Goal: Task Accomplishment & Management: Use online tool/utility

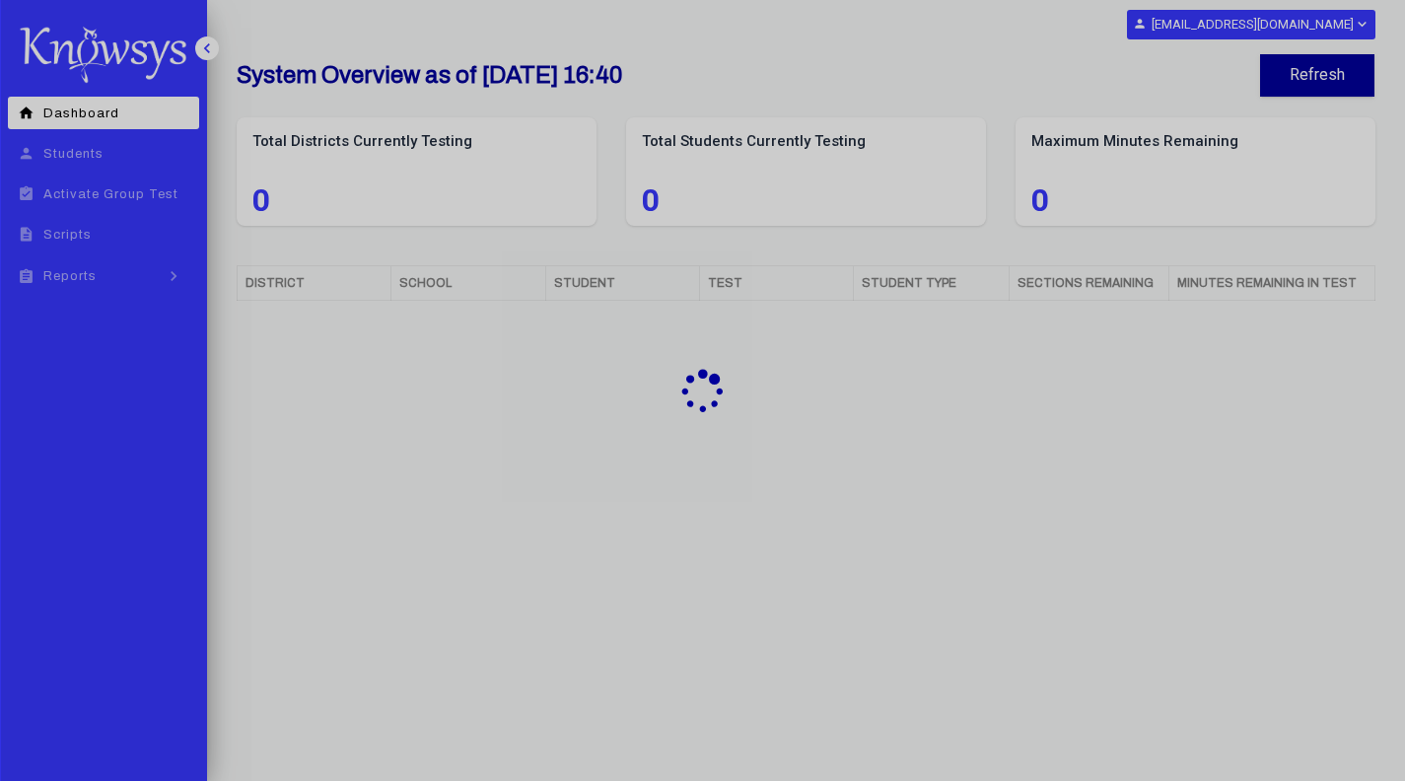
select select "**"
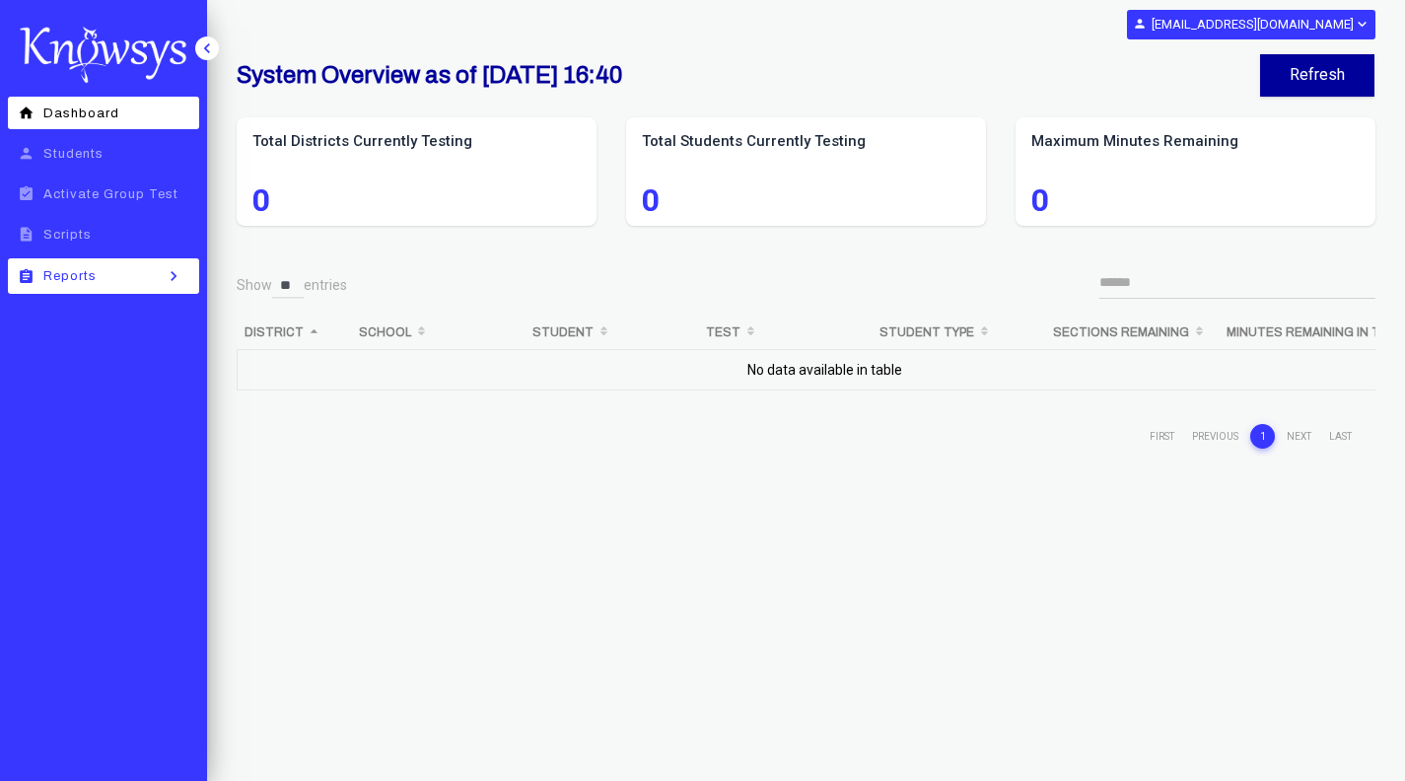
click at [95, 273] on span "Reports" at bounding box center [69, 276] width 53 height 14
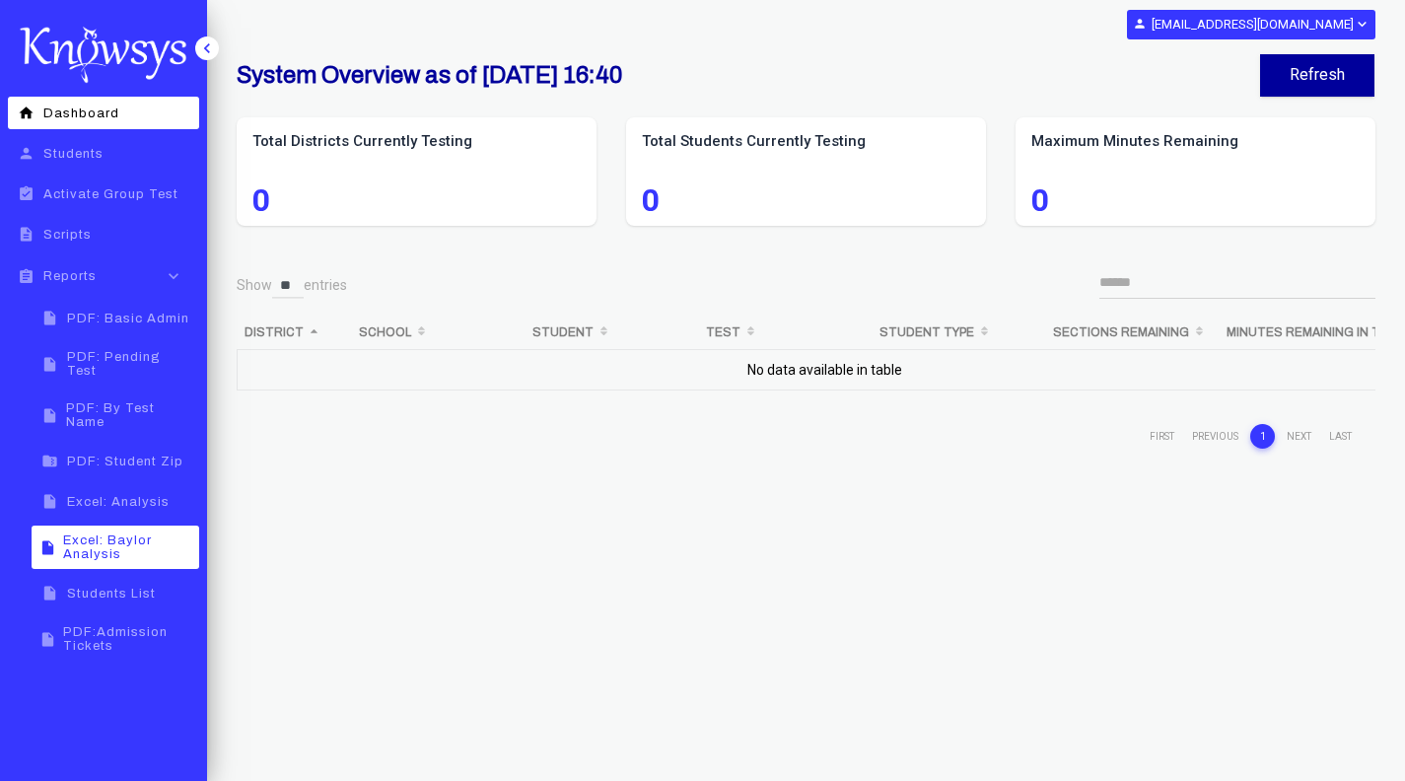
click at [105, 538] on span "Excel: Baylor Analysis" at bounding box center [128, 547] width 130 height 28
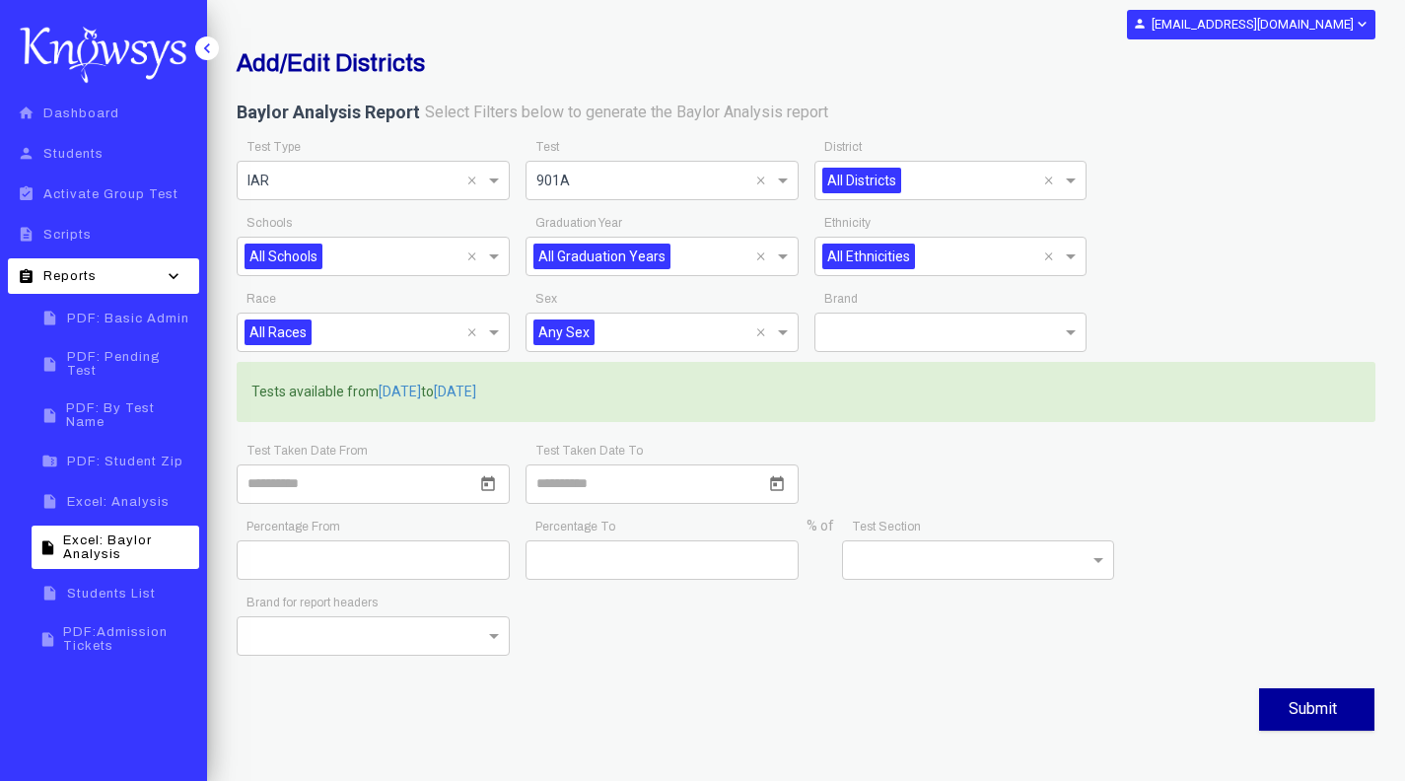
click at [954, 89] on div "Add/Edit Districts Baylor Analysis Report Select Filters below to generate the …" at bounding box center [806, 392] width 1168 height 686
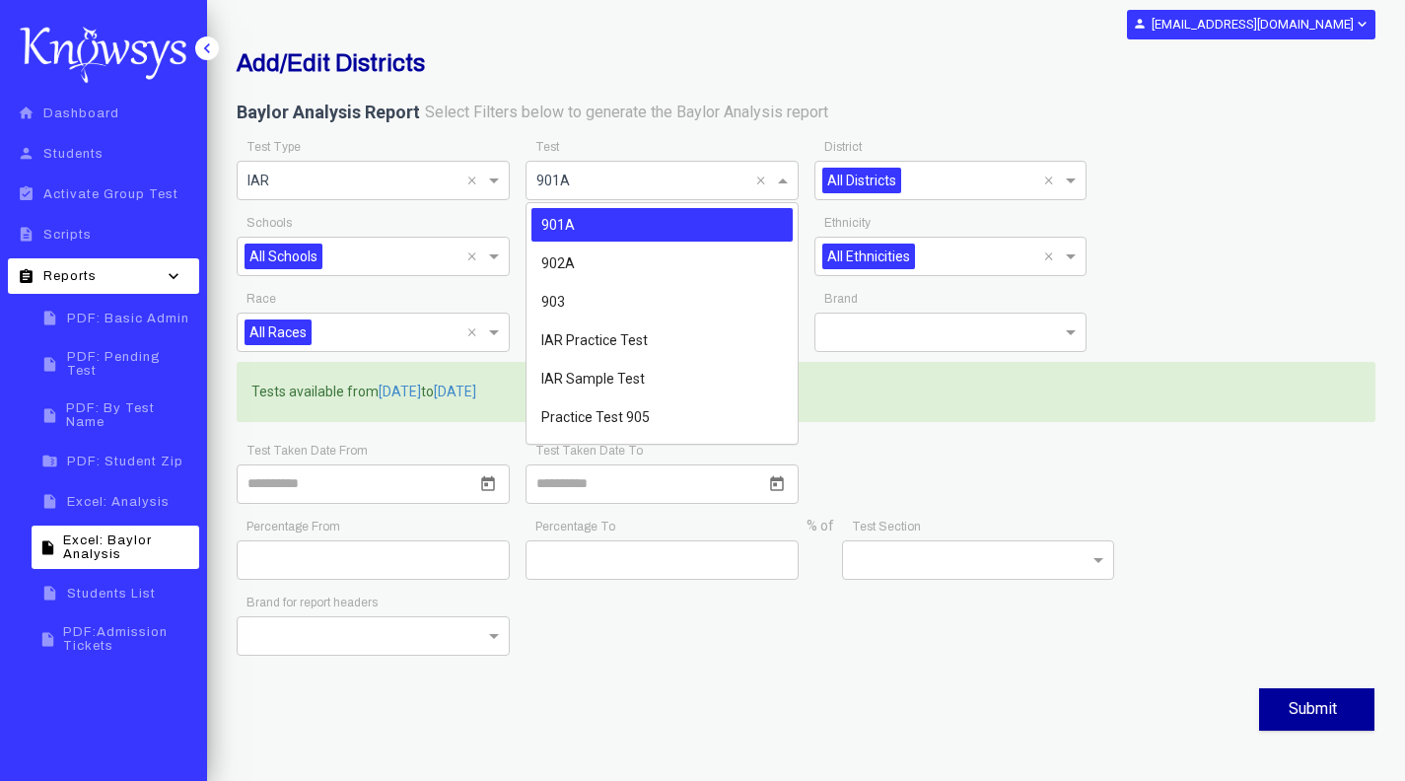
click at [790, 180] on span at bounding box center [785, 181] width 25 height 24
click at [611, 306] on div "903" at bounding box center [661, 302] width 261 height 34
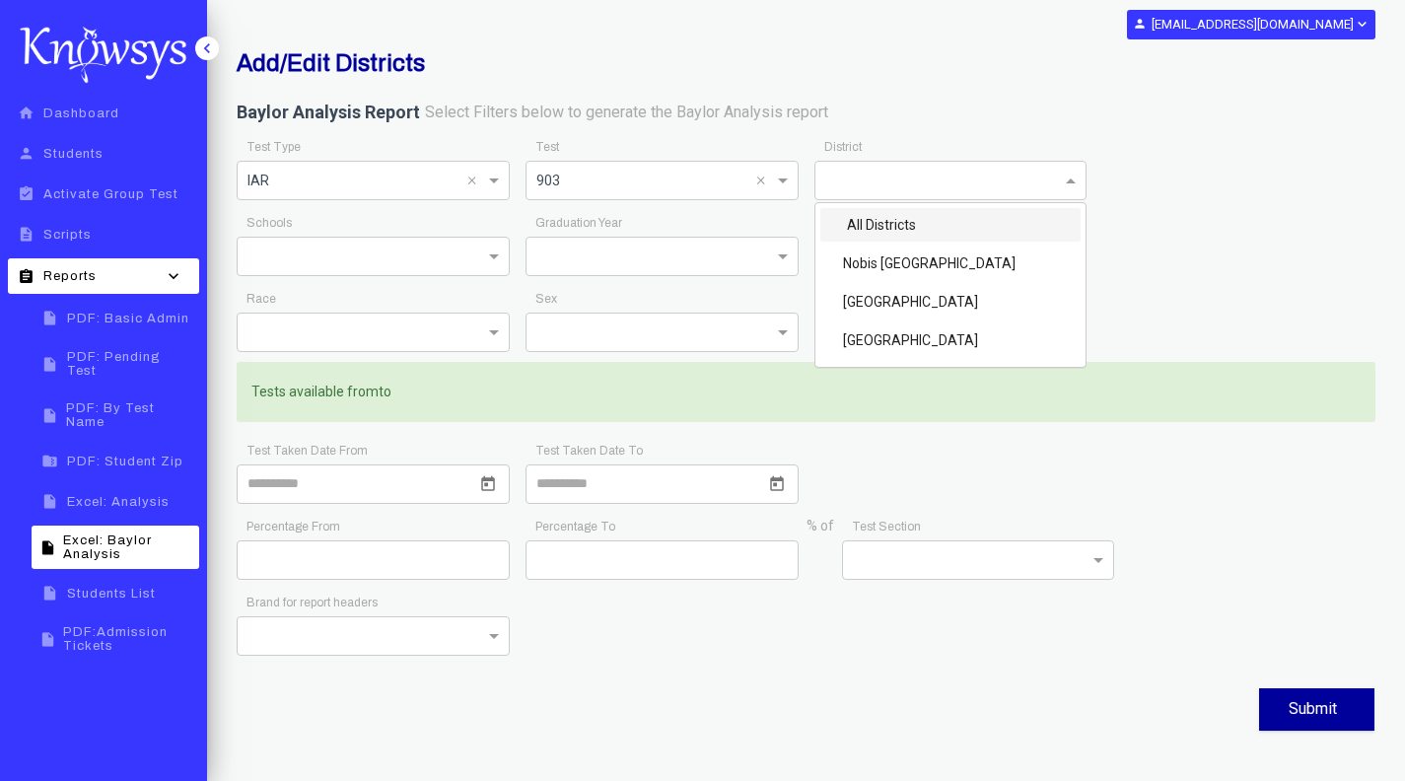
click at [1065, 180] on span at bounding box center [1073, 181] width 25 height 24
click at [925, 346] on div "[GEOGRAPHIC_DATA]" at bounding box center [950, 340] width 261 height 34
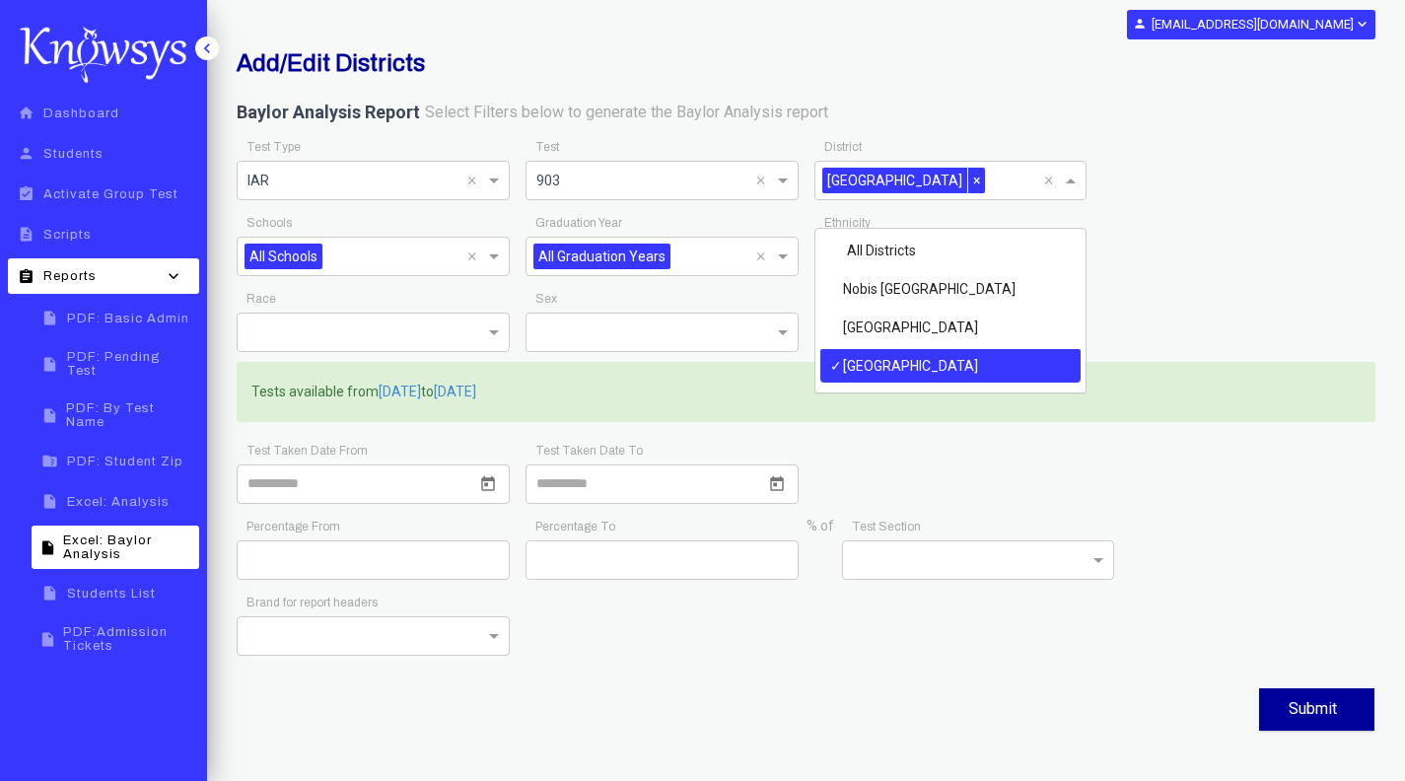
click at [1018, 493] on div "Test Taken Date From Test Taken Date To" at bounding box center [806, 475] width 1154 height 75
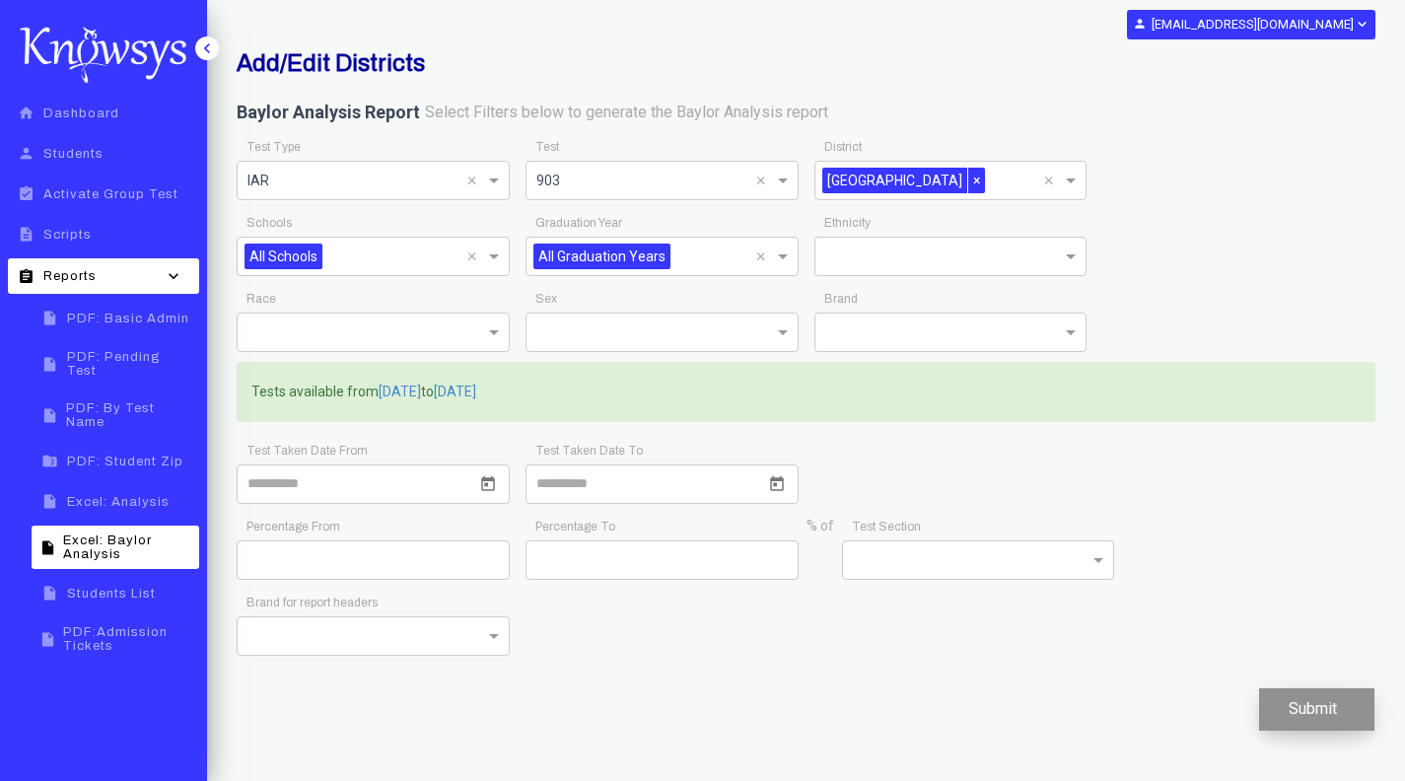
click at [1319, 730] on button "Submit" at bounding box center [1316, 709] width 115 height 42
click at [1185, 143] on div "Test Type × IAR × Test × 903 × [GEOGRAPHIC_DATA] × ×" at bounding box center [806, 172] width 1154 height 76
click at [495, 171] on span at bounding box center [496, 181] width 25 height 24
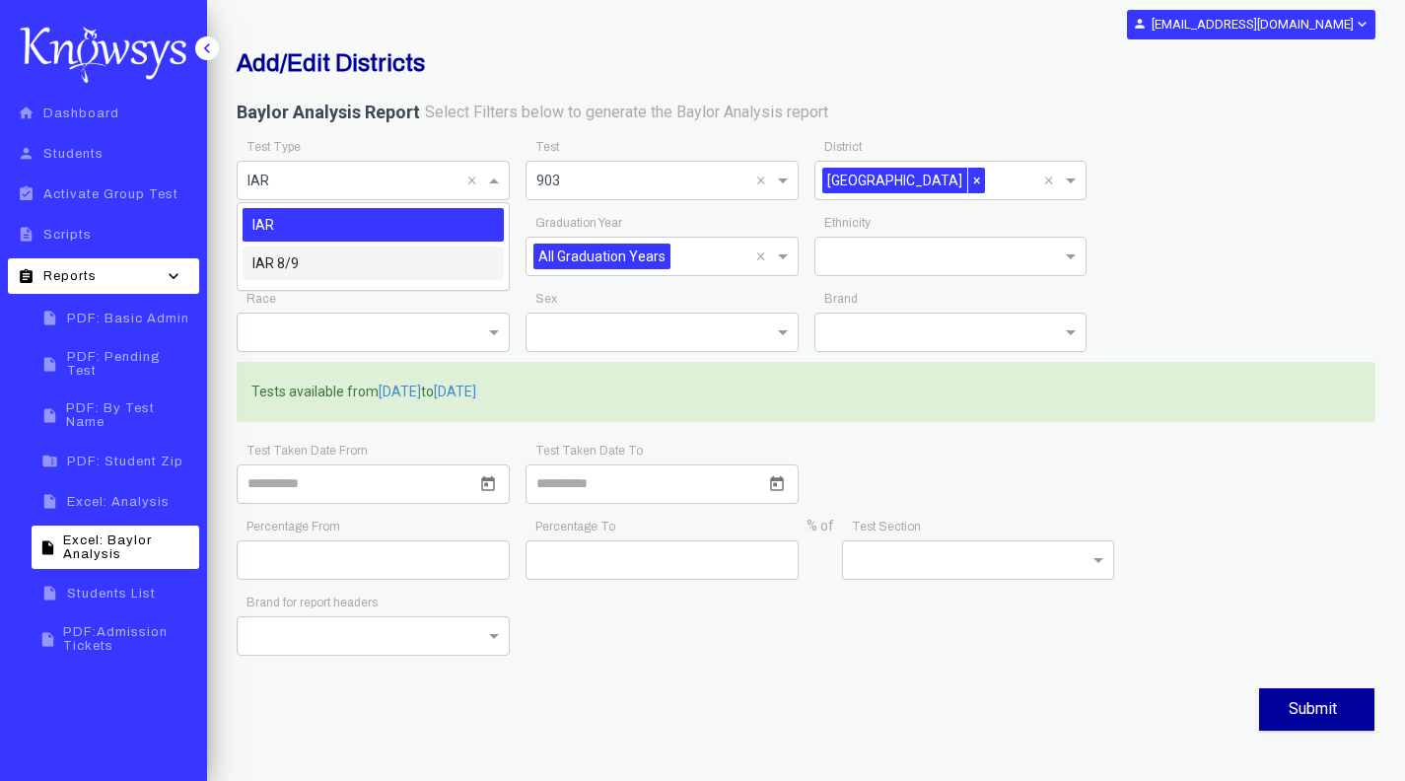
click at [381, 260] on div "IAR 8/9" at bounding box center [372, 263] width 261 height 34
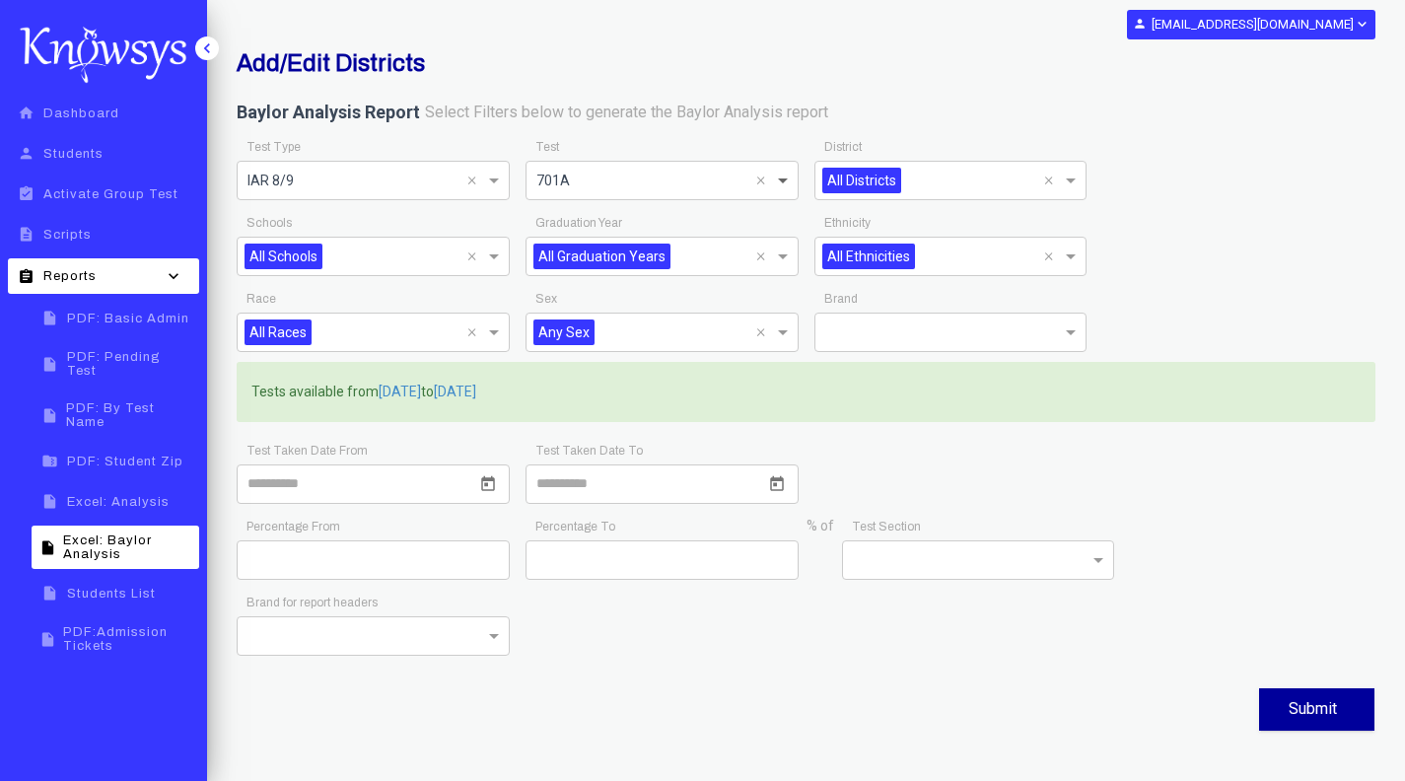
click at [781, 177] on span at bounding box center [785, 181] width 25 height 24
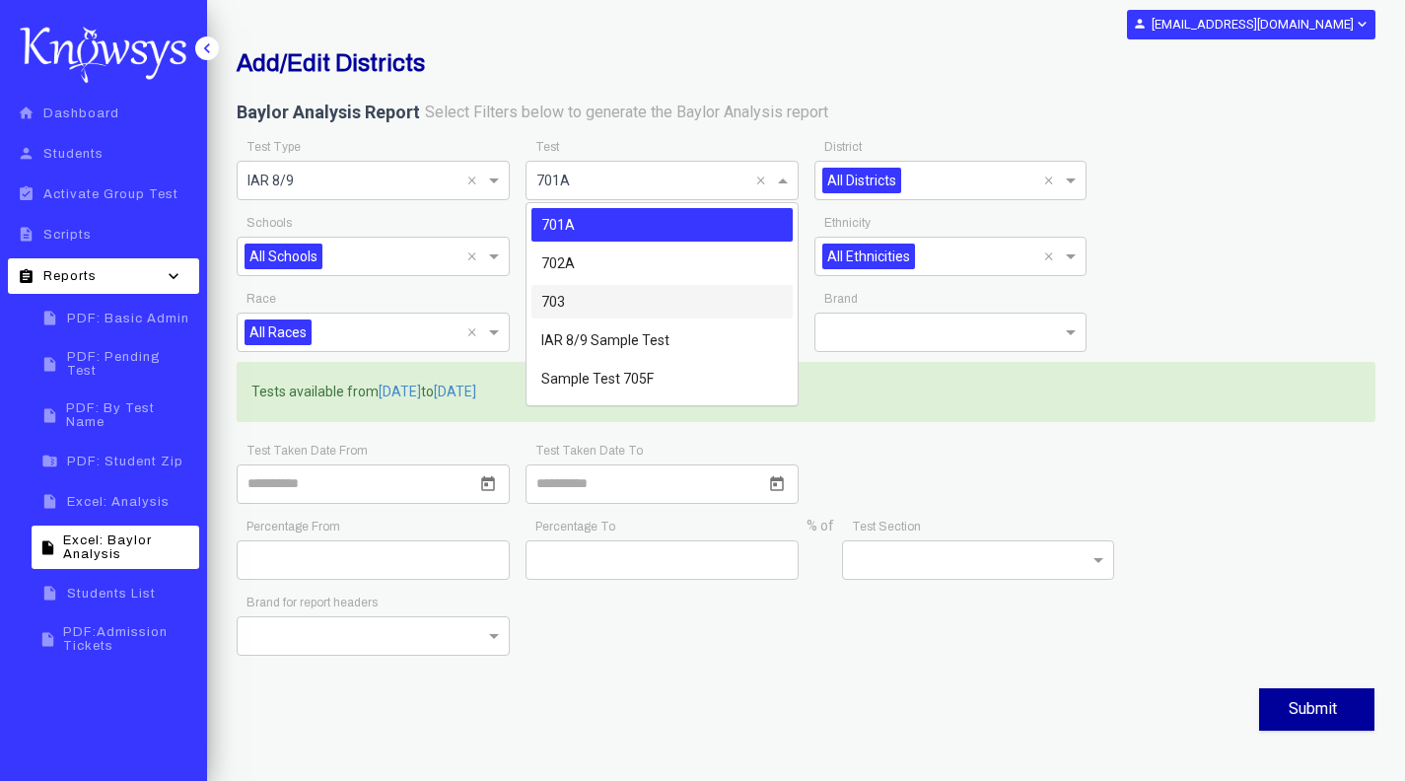
click at [642, 309] on div "703" at bounding box center [661, 302] width 261 height 34
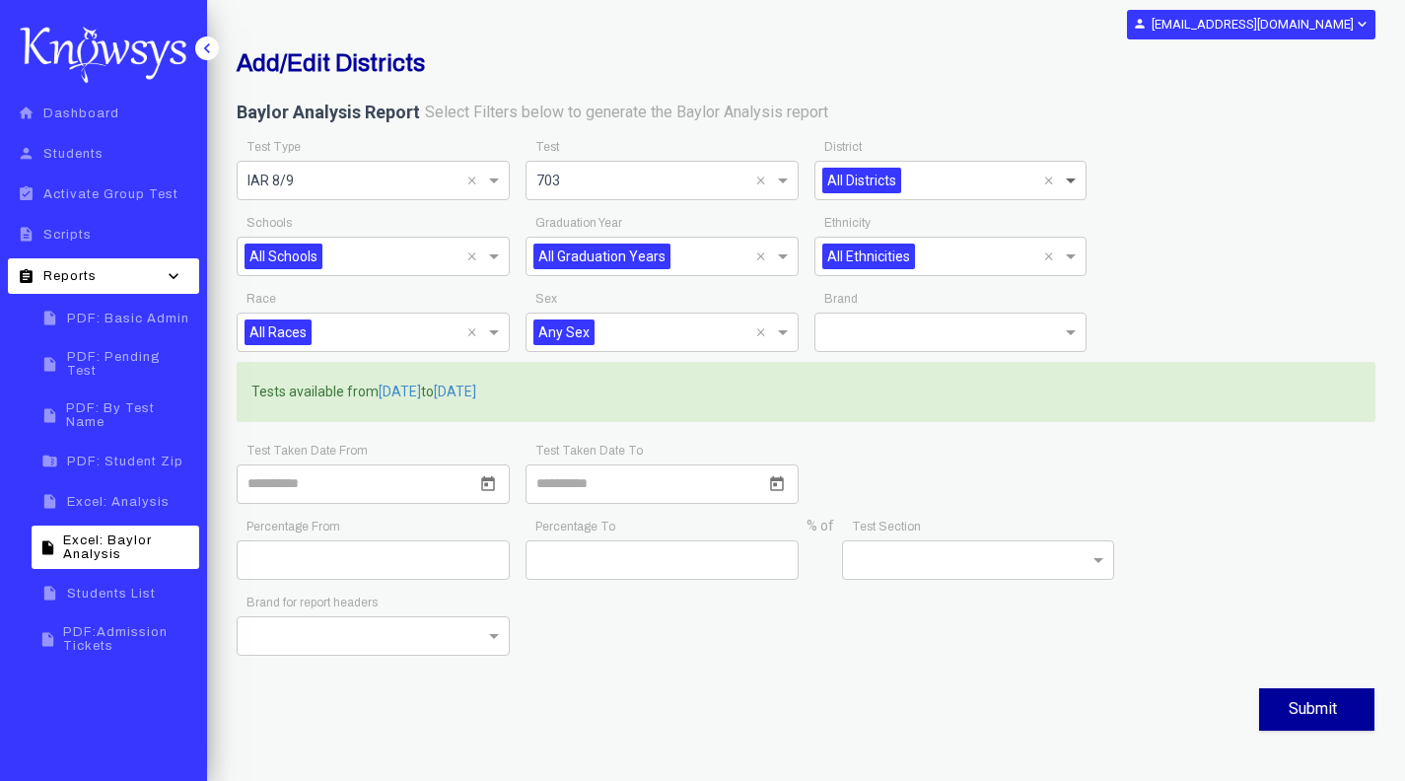
click at [1071, 180] on span at bounding box center [1073, 181] width 25 height 24
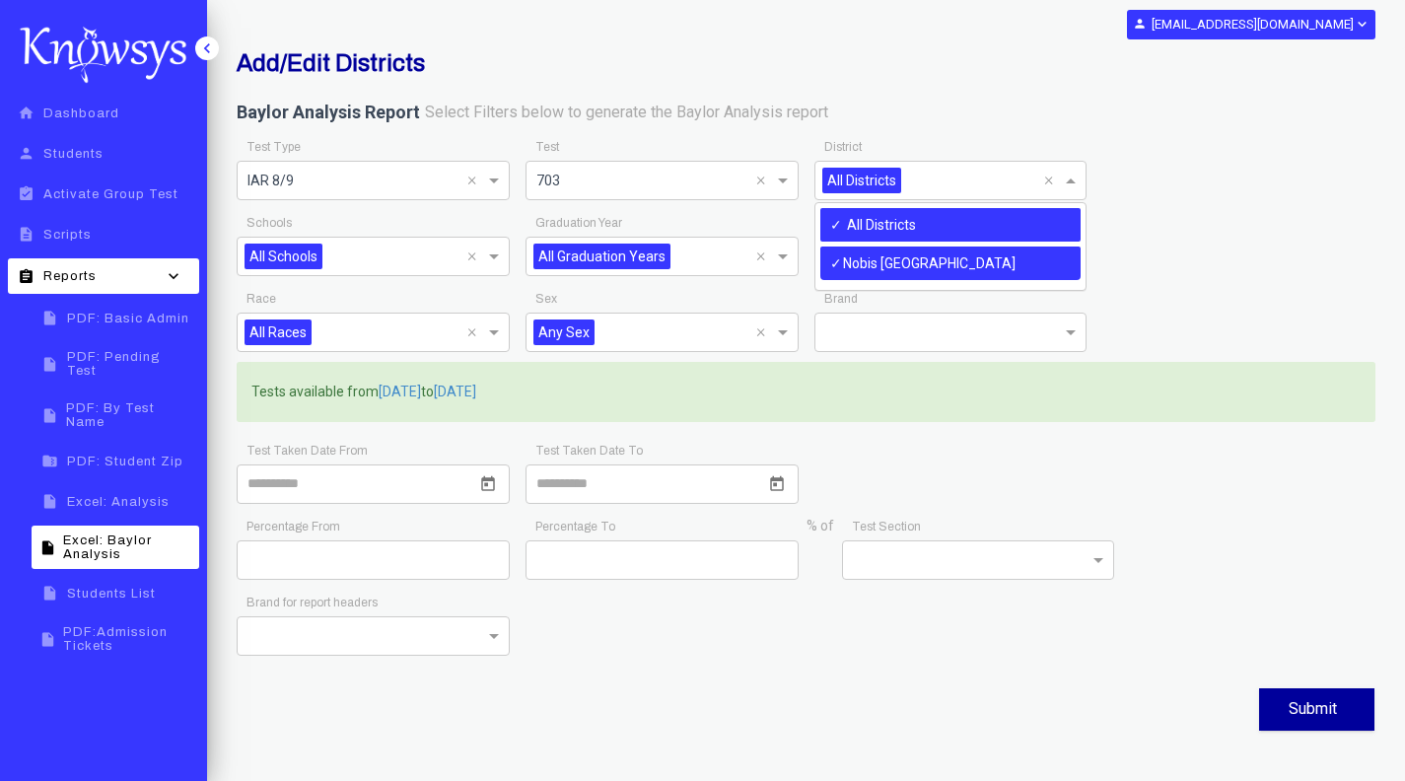
click at [1035, 116] on div "Baylor Analysis Report Select Filters below to generate the Baylor Analysis rep…" at bounding box center [806, 118] width 1139 height 34
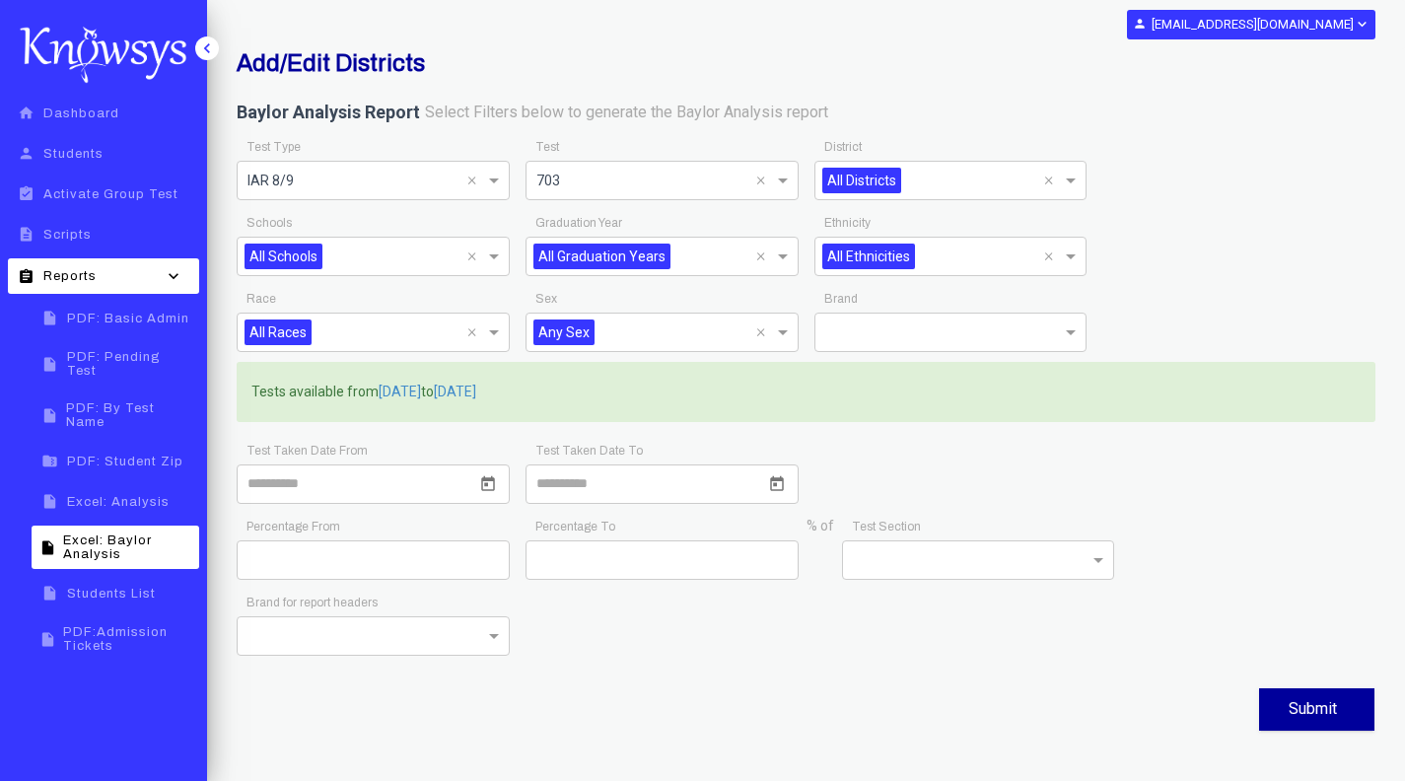
click at [658, 79] on div "Add/Edit Districts" at bounding box center [611, 66] width 779 height 35
